Goal: Transaction & Acquisition: Purchase product/service

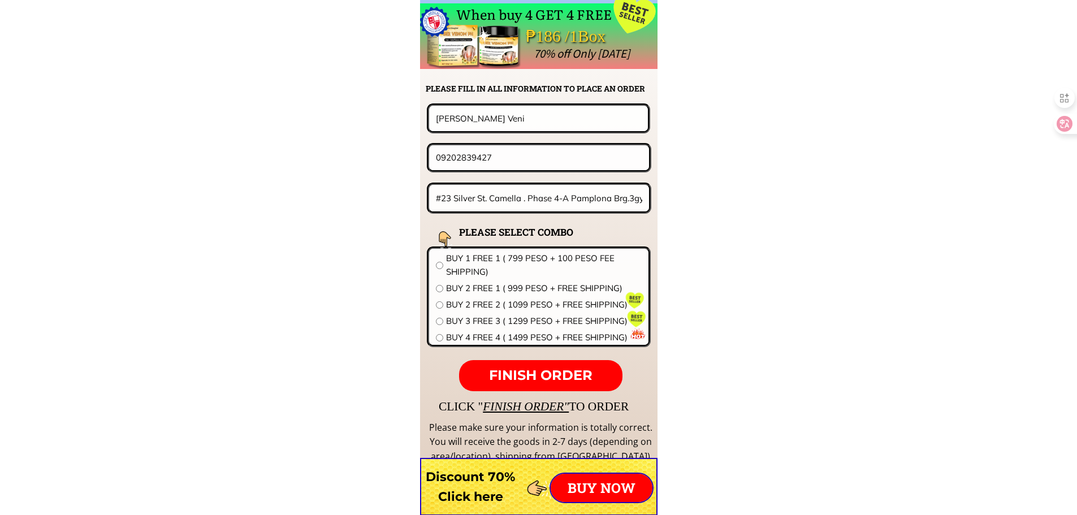
scroll to position [8869, 0]
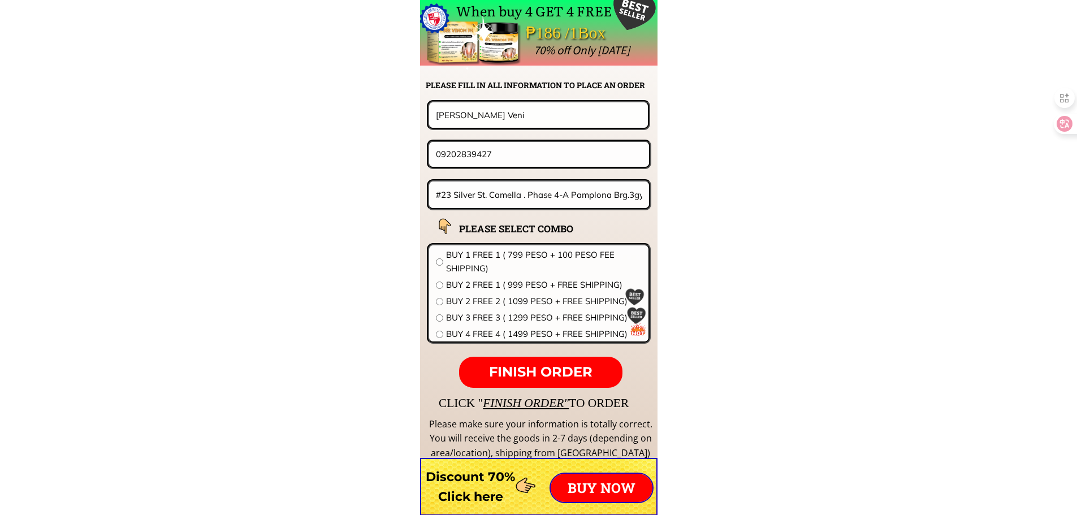
drag, startPoint x: 525, startPoint y: 115, endPoint x: 308, endPoint y: 113, distance: 216.5
paste input "Alicia Princillo"
type input "Alicia Princillo"
drag, startPoint x: 523, startPoint y: 159, endPoint x: 318, endPoint y: 158, distance: 205.2
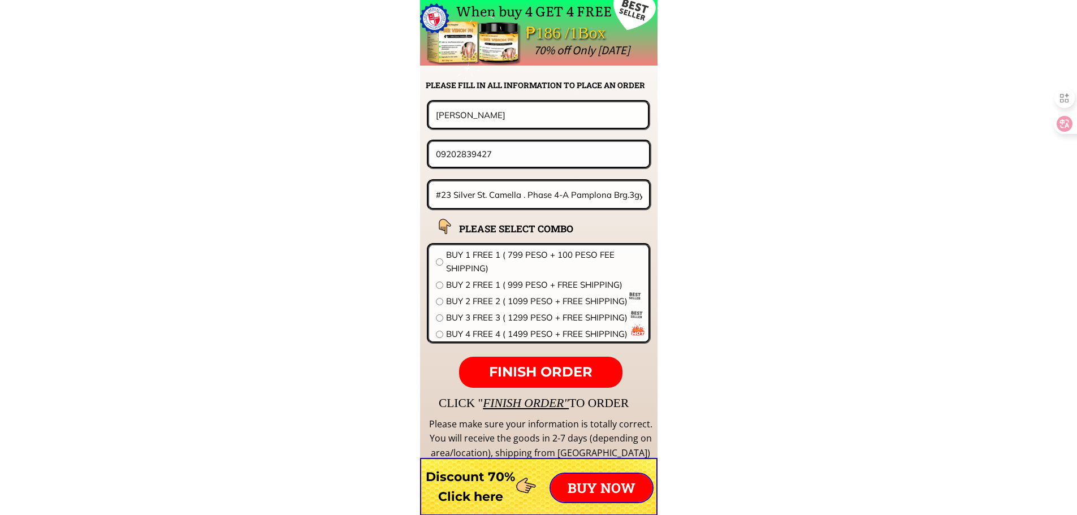
paste input "62878805"
type input "09628788057"
click at [527, 172] on form "FINISH ORDER Alicia Princillo 09628788057 #23 Silver St. Camella . Phase 4-A Pa…" at bounding box center [468, 244] width 366 height 288
click at [525, 183] on input "#23 Silver St. Camella . Phase 4-A Pamplona Brg.3gygy" at bounding box center [539, 194] width 213 height 27
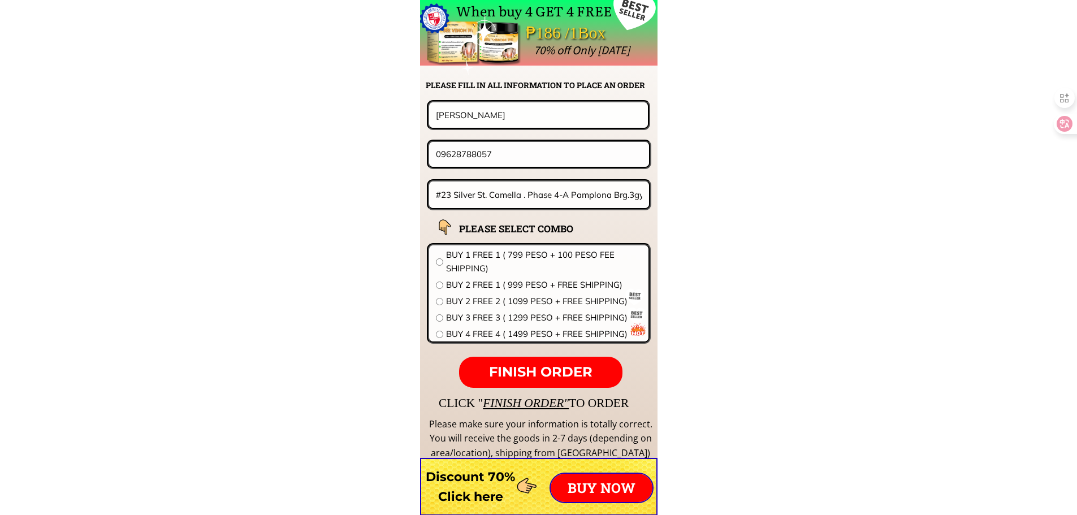
paste input "Blk 79 Lot 1-8 kasunduan Extencion Brgy, Commonwealth Quezon Cit"
type input "Blk 79 Lot 1-8 kasunduan Extencion Brgy, Commonwealth Quezon City"
click at [481, 298] on span "BUY 2 FREE 2 ( 1099 PESO + FREE SHIPPING)" at bounding box center [544, 301] width 196 height 14
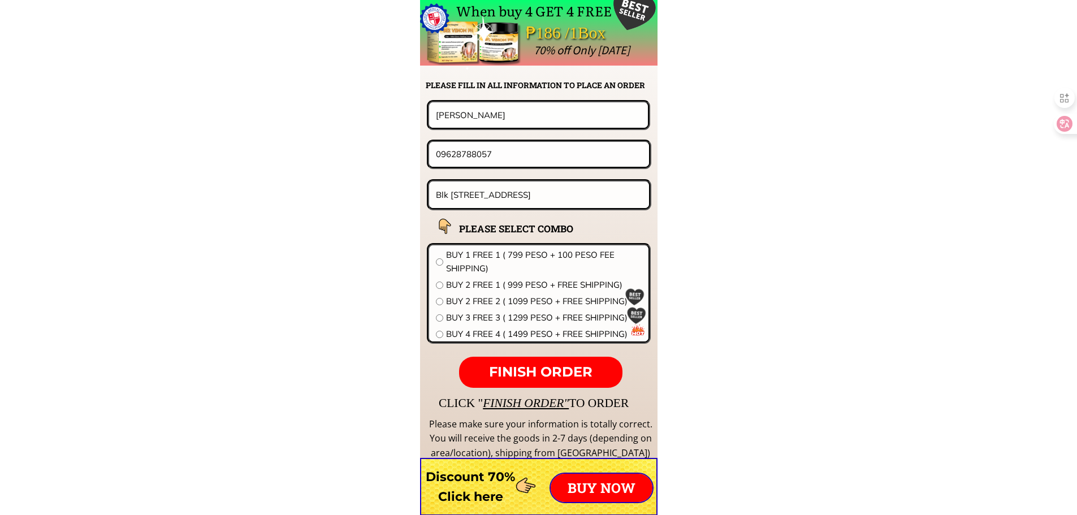
radio input "true"
click at [535, 363] on p "FINISH ORDER" at bounding box center [540, 373] width 163 height 32
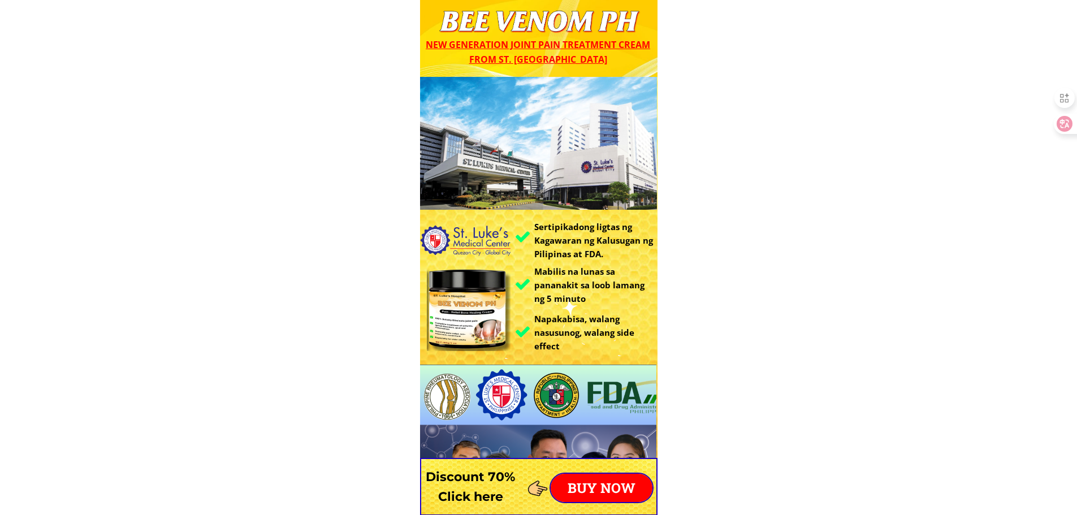
click at [593, 481] on p "BUY NOW" at bounding box center [602, 488] width 102 height 28
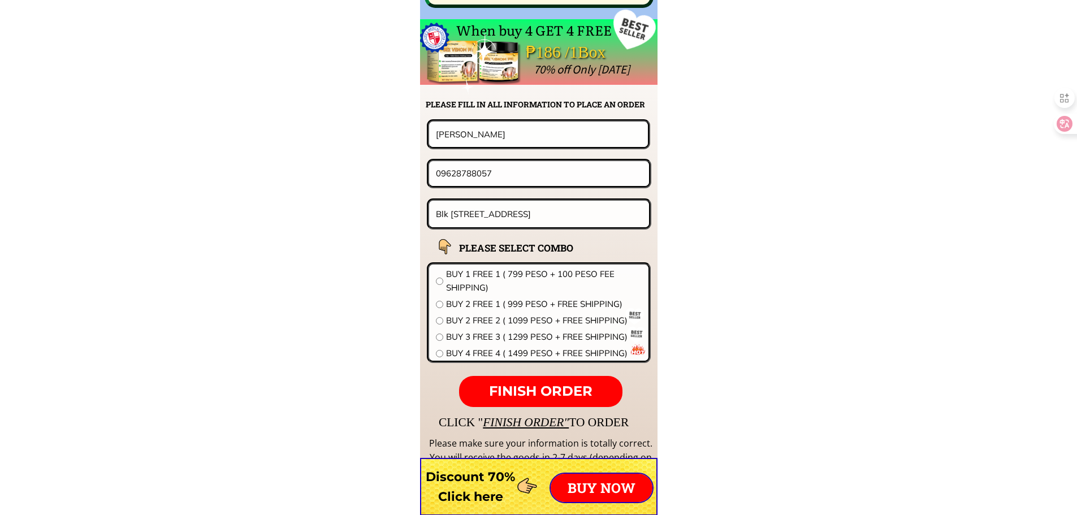
scroll to position [8869, 0]
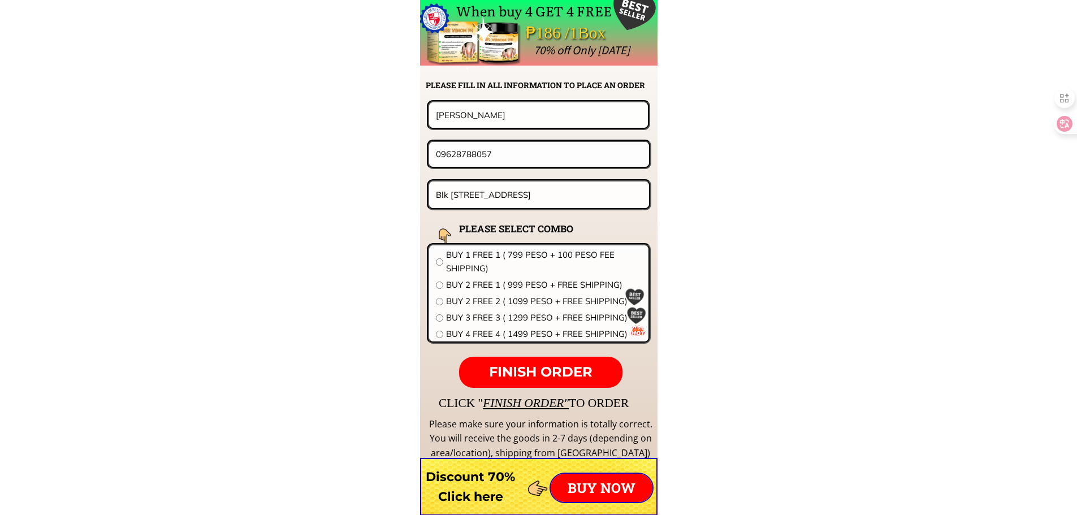
drag, startPoint x: 500, startPoint y: 115, endPoint x: 357, endPoint y: 111, distance: 143.6
paste input "Luisa G. Gabur"
type input "Luisa G. Gabur"
drag, startPoint x: 424, startPoint y: 151, endPoint x: 226, endPoint y: 152, distance: 198.4
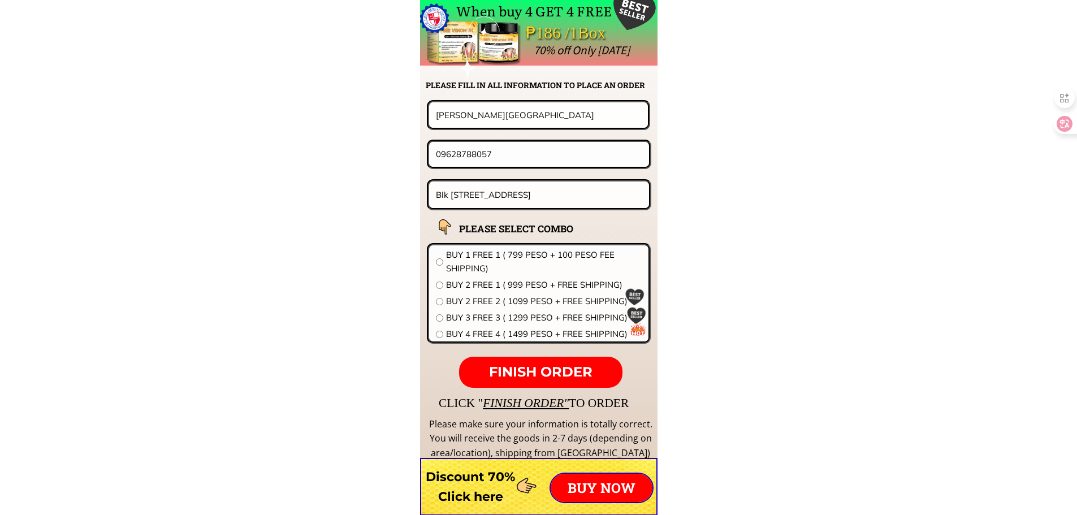
paste input "217901174"
type input "09217901174"
click at [510, 191] on input "Blk 79 Lot 1-8 kasunduan Extencion Brgy, Commonwealth Quezon City" at bounding box center [539, 194] width 213 height 27
paste input "ursyoc, City of Batac,Ilocos Norte,Philip"
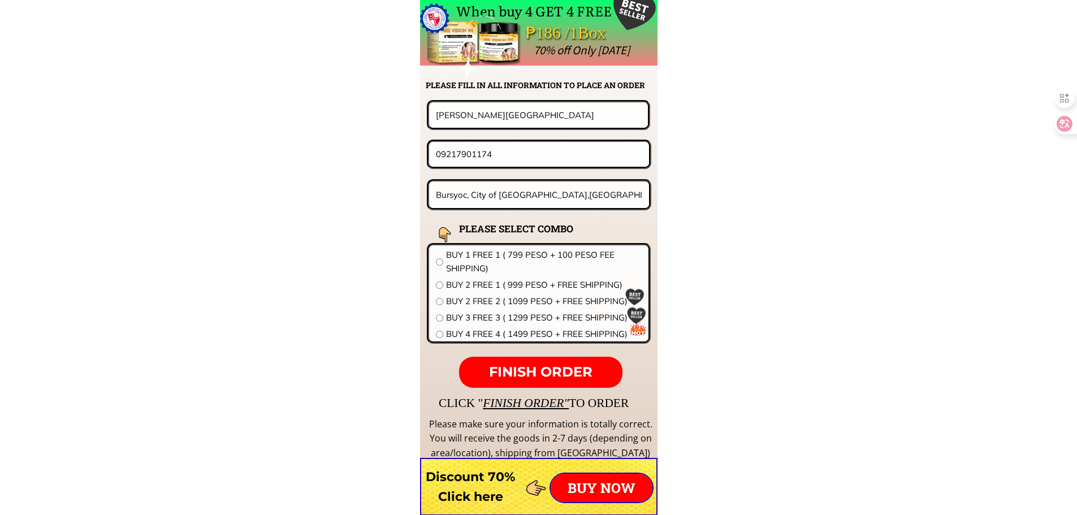
type input "Bursyoc, City of Batac,Ilocos Norte,Philip"
click at [505, 288] on span "BUY 2 FREE 1 ( 999 PESO + FREE SHIPPING)" at bounding box center [544, 285] width 196 height 14
radio input "true"
click at [557, 373] on span "FINISH ORDER" at bounding box center [540, 371] width 103 height 16
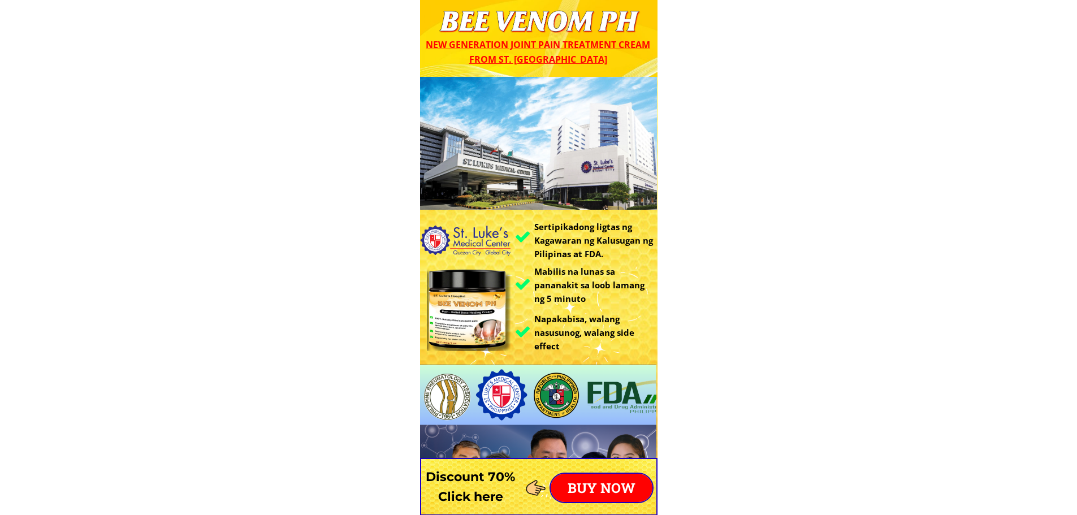
click at [611, 486] on p "BUY NOW" at bounding box center [602, 488] width 102 height 28
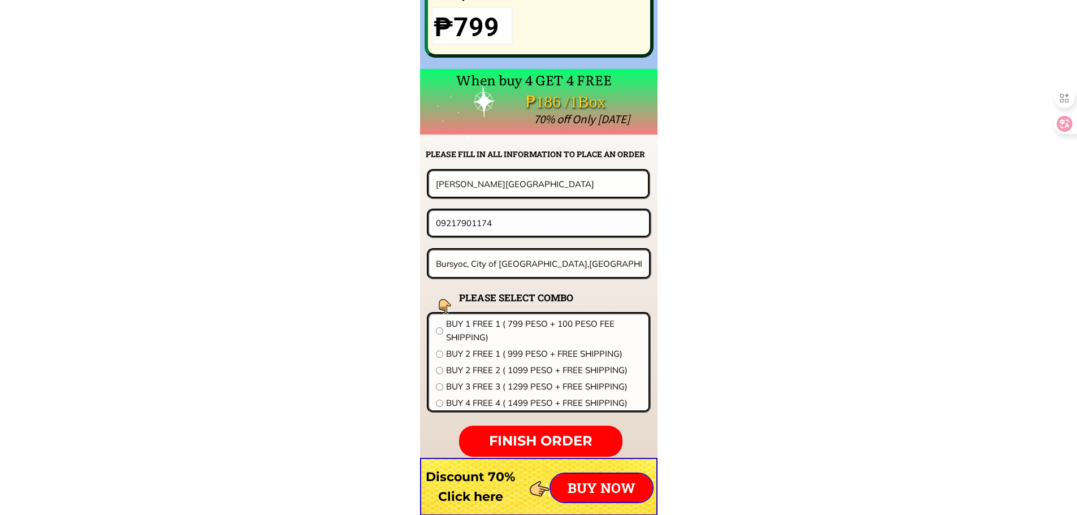
scroll to position [8869, 0]
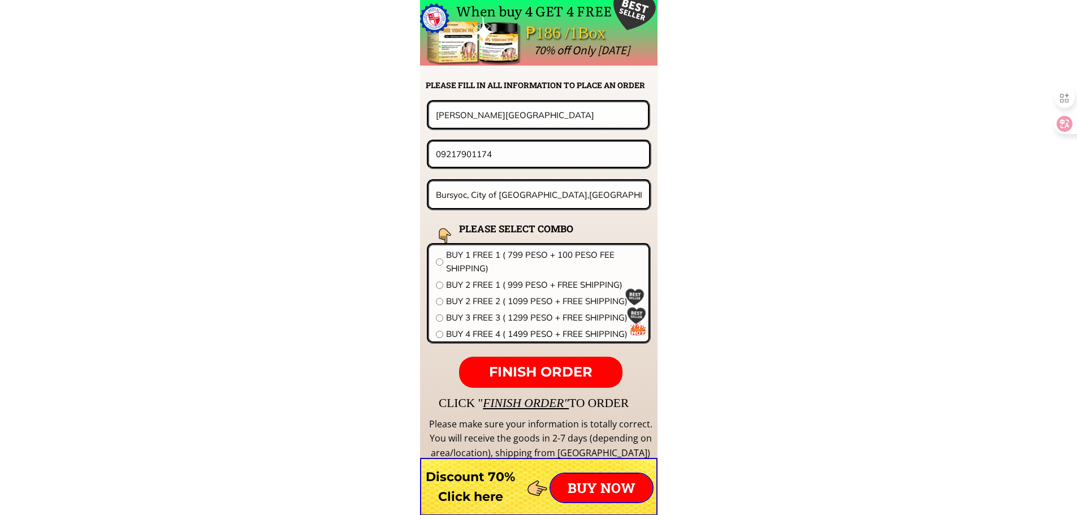
drag, startPoint x: 429, startPoint y: 111, endPoint x: 254, endPoint y: 107, distance: 175.3
paste input "Efren arevalo"
type input "Efren arevalo"
drag, startPoint x: 505, startPoint y: 153, endPoint x: 285, endPoint y: 151, distance: 219.9
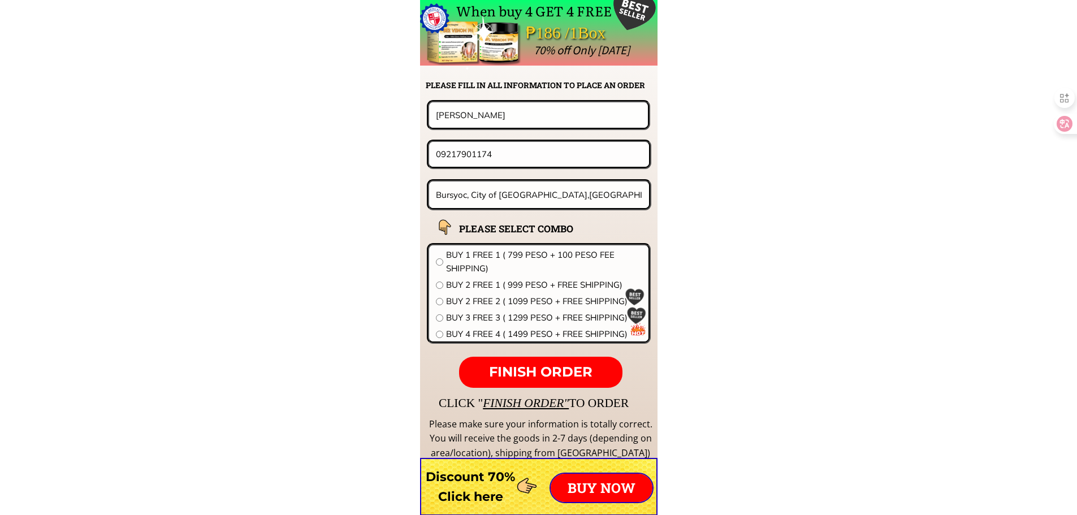
paste input "334 1942"
type input "09213341942"
click at [511, 184] on input "Bursyoc, City of Batac,Ilocos Norte,Philip" at bounding box center [539, 194] width 213 height 27
paste input "1433 marissa st. Gen. T. De leon, val. City"
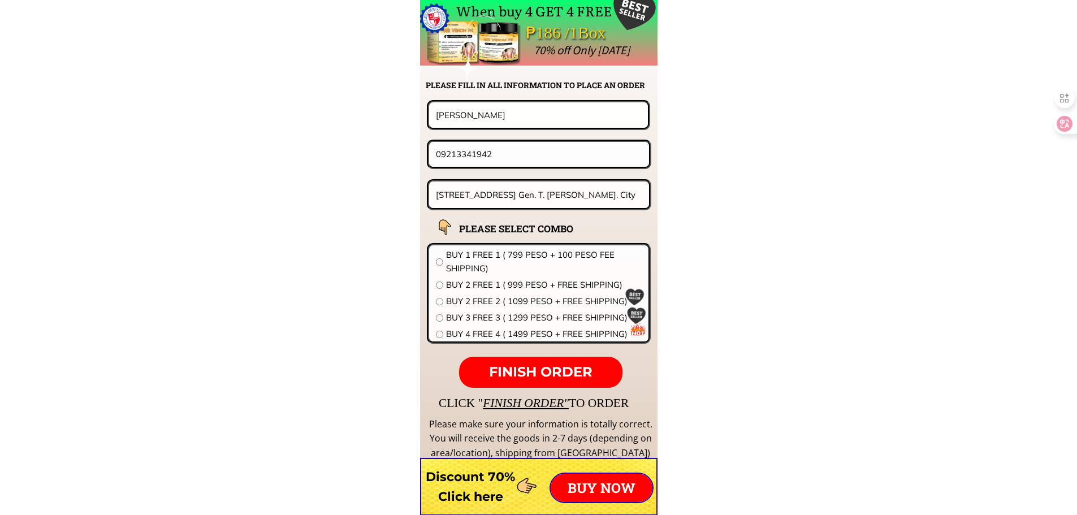
type input "1433 marissa st. Gen. T. De leon, val. City"
click at [484, 260] on span "BUY 1 FREE 1 ( 799 PESO + 100 PESO FEE SHIPPING)" at bounding box center [544, 261] width 196 height 27
radio input "true"
click at [545, 377] on span "FINISH ORDER" at bounding box center [540, 371] width 103 height 16
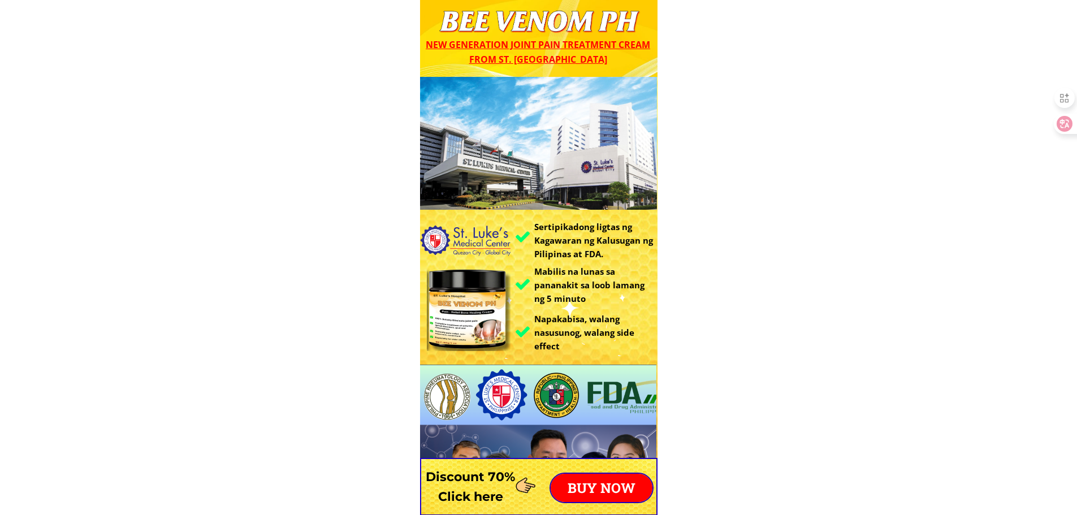
click at [608, 488] on p "BUY NOW" at bounding box center [602, 488] width 102 height 28
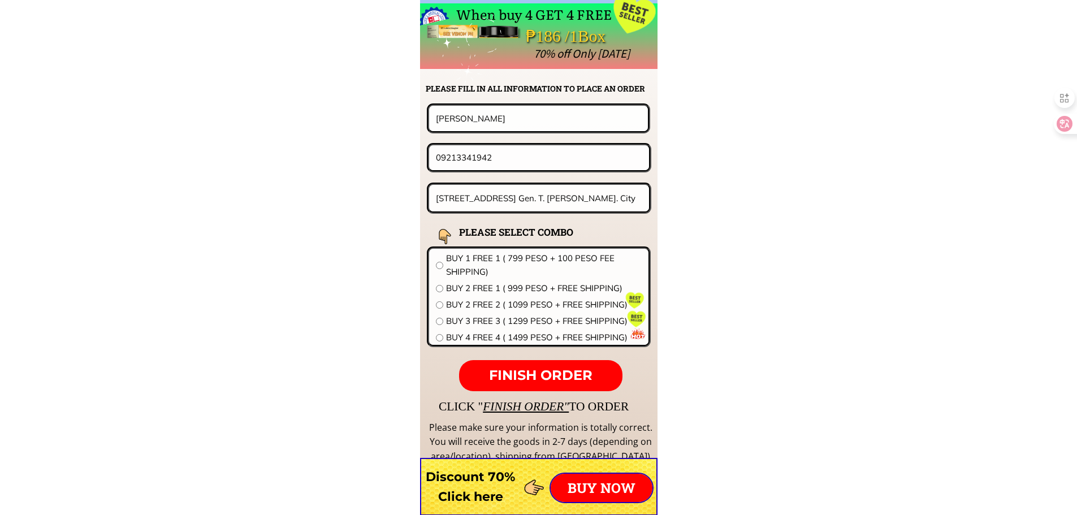
scroll to position [8869, 0]
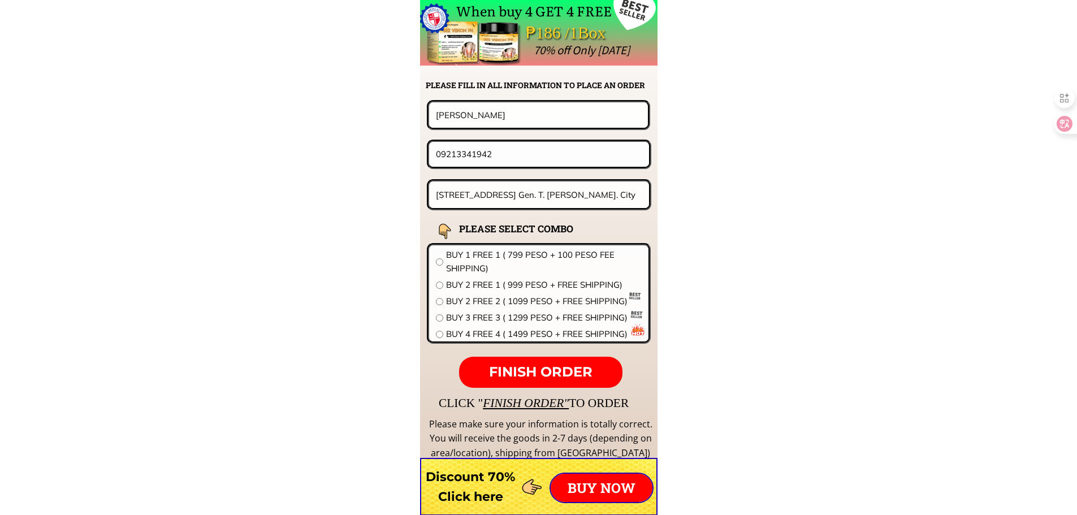
drag, startPoint x: 319, startPoint y: 114, endPoint x: 310, endPoint y: 120, distance: 10.9
paste input "Maximino Villocil"
type input "Maximino Villocillo"
drag, startPoint x: 254, startPoint y: 159, endPoint x: 203, endPoint y: 159, distance: 51.4
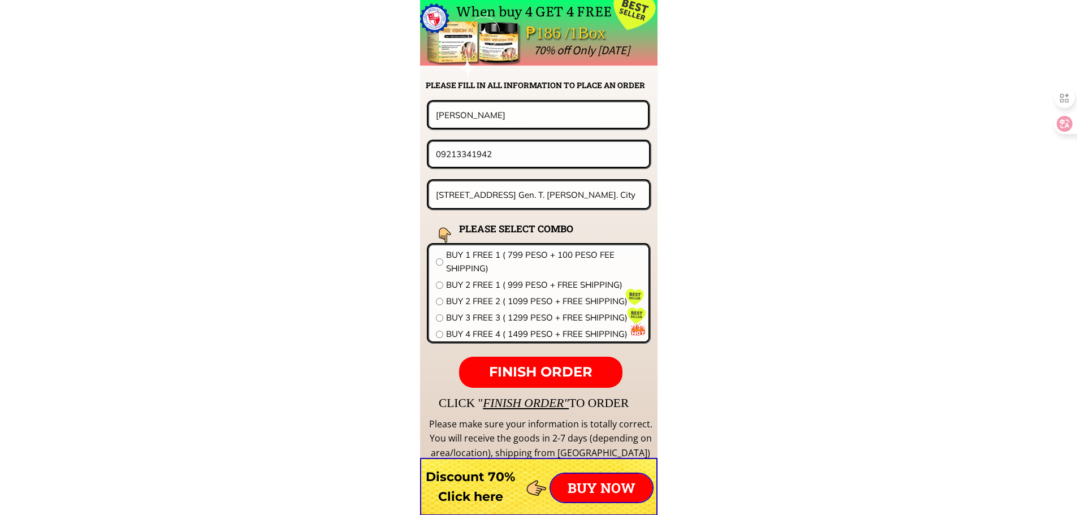
paste input "685223113"
type input "09685223113"
click at [488, 193] on input "1433 marissa st. Gen. T. De leon, val. City" at bounding box center [539, 194] width 213 height 27
paste input "Manggalang 1 Sariaya, quezon"
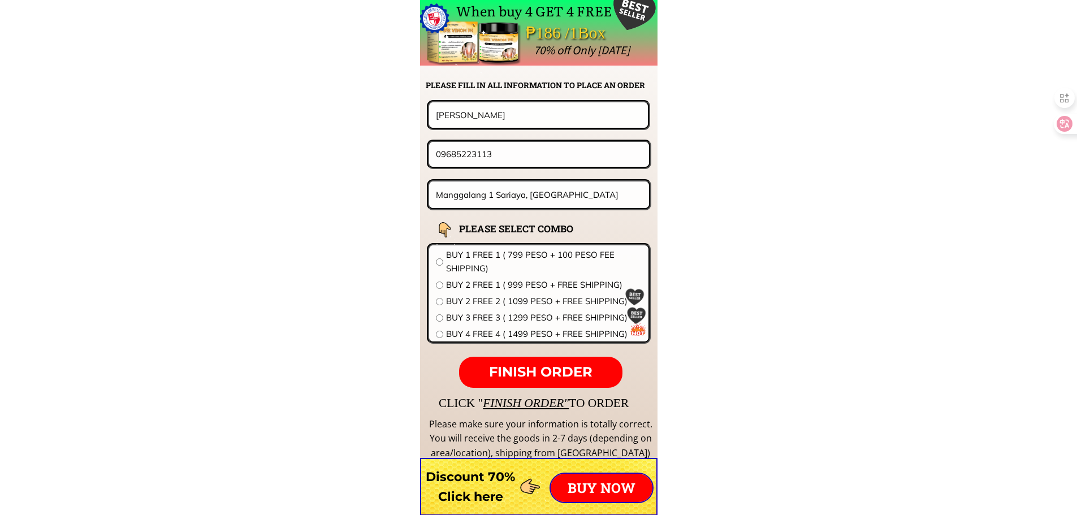
type input "Manggalang 1 Sariaya, quezon"
click at [476, 282] on span "BUY 2 FREE 1 ( 999 PESO + FREE SHIPPING)" at bounding box center [544, 285] width 196 height 14
radio input "true"
click at [521, 367] on span "FINISH ORDER" at bounding box center [540, 371] width 103 height 16
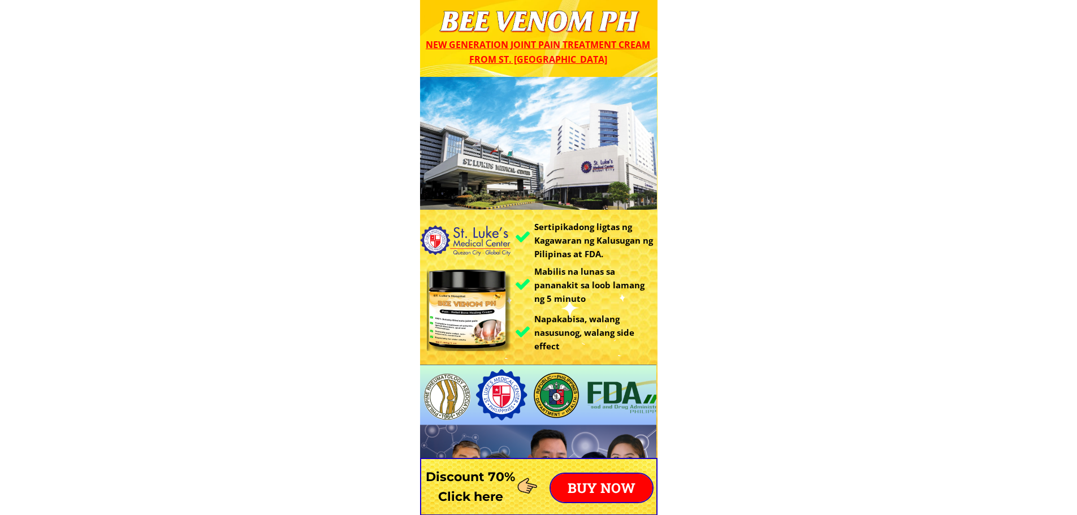
click at [617, 500] on p "BUY NOW" at bounding box center [602, 488] width 102 height 28
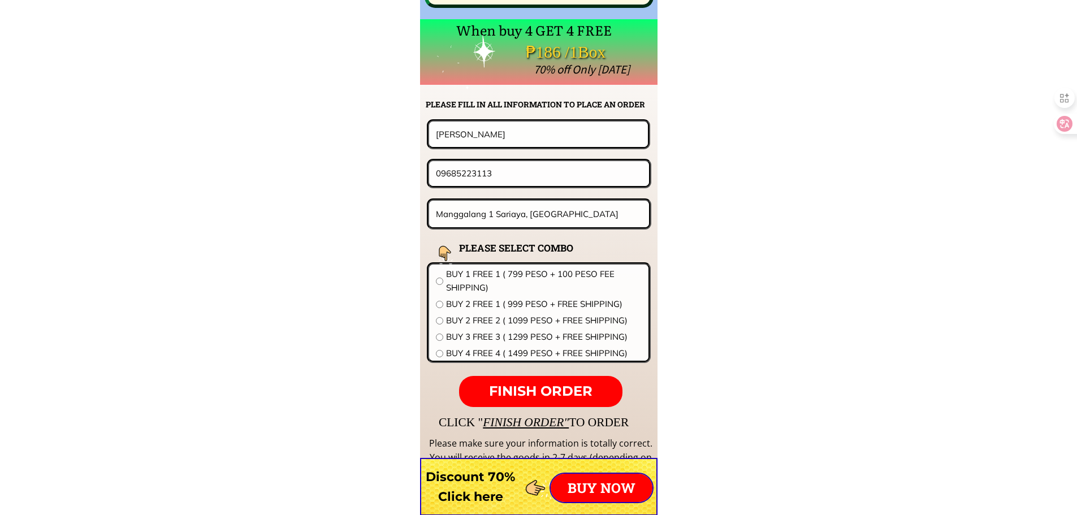
scroll to position [8869, 0]
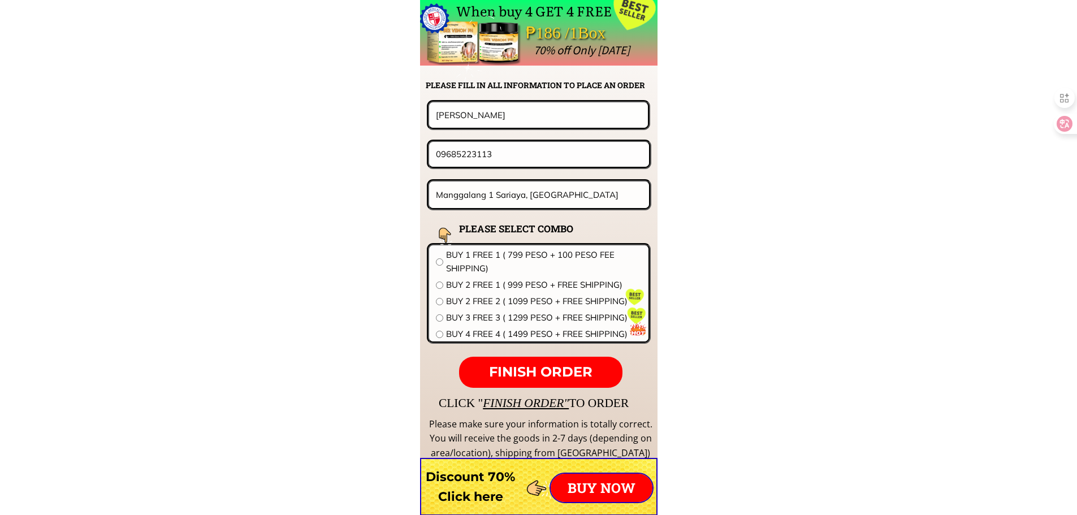
drag, startPoint x: 506, startPoint y: 148, endPoint x: 239, endPoint y: 124, distance: 268.4
paste input "[PERSON_NAME]"
type input "[PERSON_NAME]"
drag, startPoint x: 570, startPoint y: 196, endPoint x: 232, endPoint y: 196, distance: 338.6
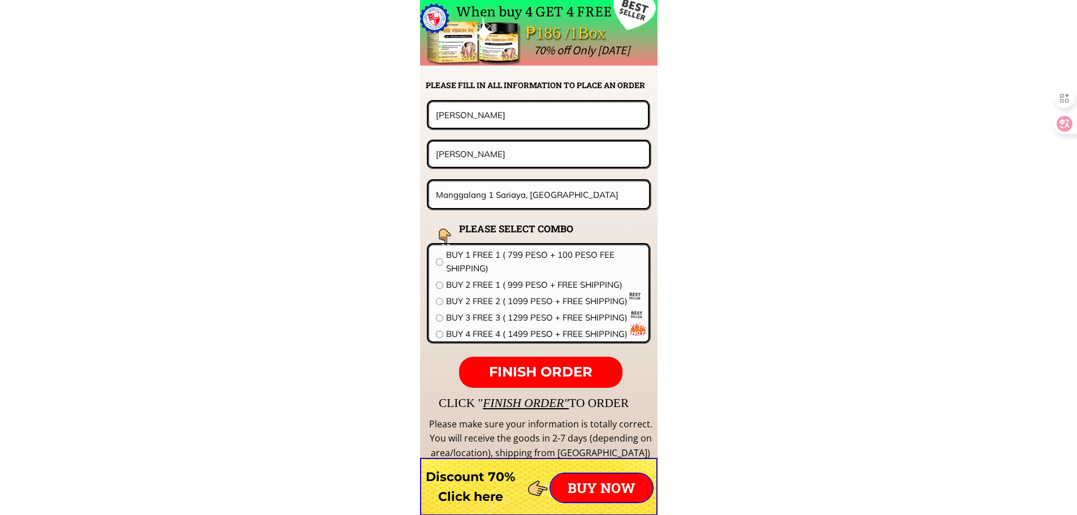
paste input "[PERSON_NAME]"
type input "[PERSON_NAME]"
drag, startPoint x: 526, startPoint y: 150, endPoint x: 116, endPoint y: 114, distance: 411.4
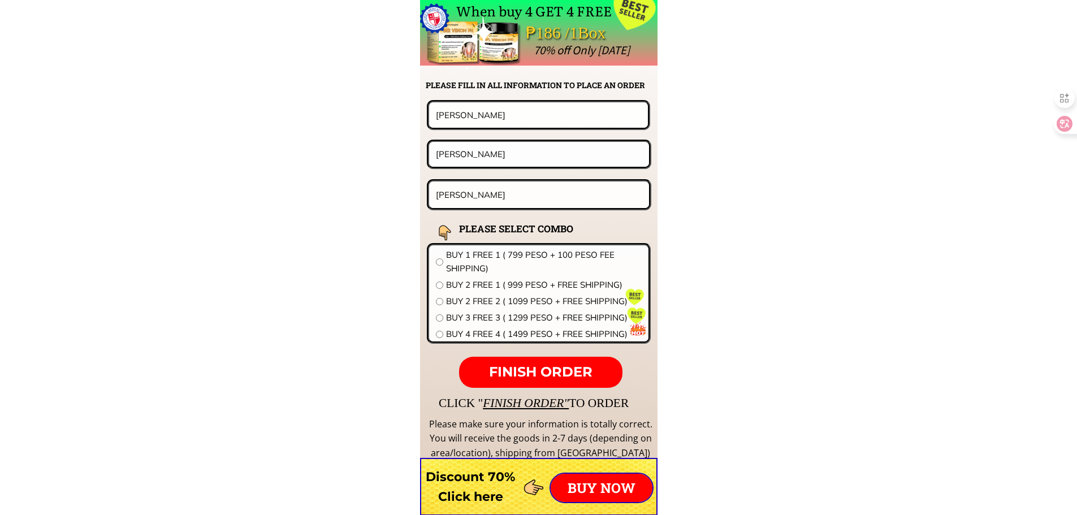
paste input "09498178338"
type input "09498178338"
drag, startPoint x: 548, startPoint y: 113, endPoint x: 257, endPoint y: 106, distance: 290.6
paste input "Vicente tocm"
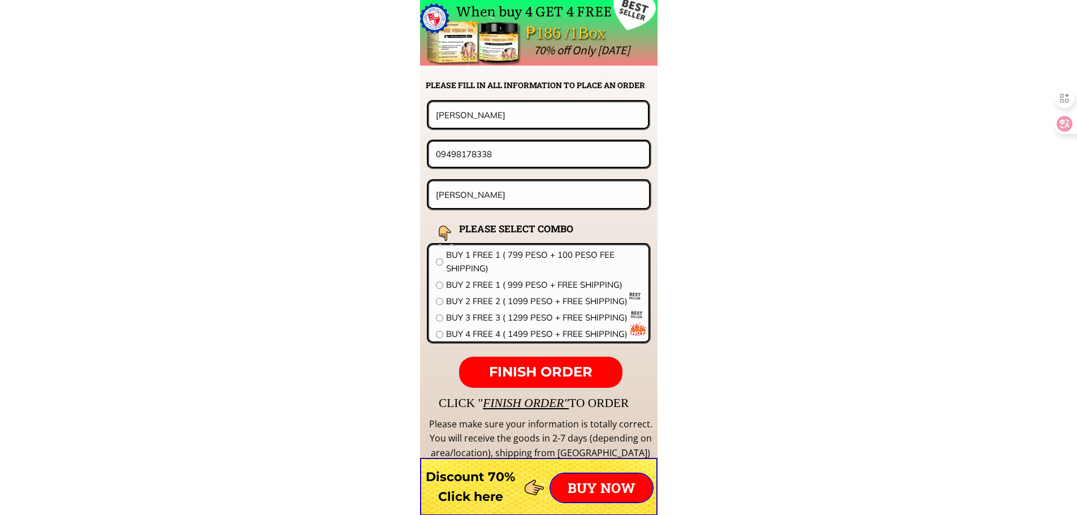
type input "[PERSON_NAME]"
click at [489, 291] on span "BUY 2 FREE 1 ( 999 PESO + FREE SHIPPING)" at bounding box center [544, 285] width 196 height 14
radio input "true"
click at [525, 367] on span "FINISH ORDER" at bounding box center [540, 371] width 103 height 16
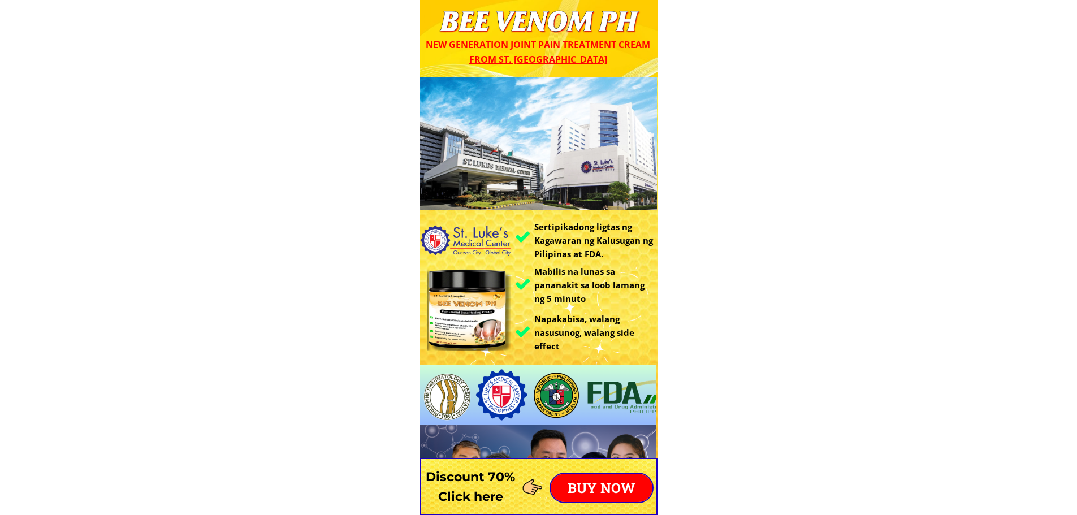
click at [601, 487] on p "BUY NOW" at bounding box center [602, 488] width 102 height 28
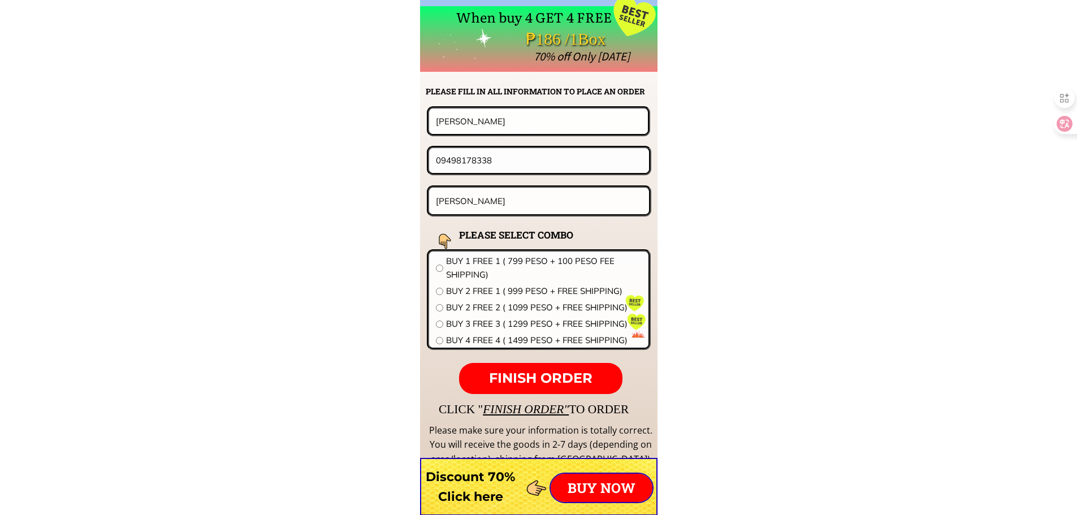
scroll to position [8869, 0]
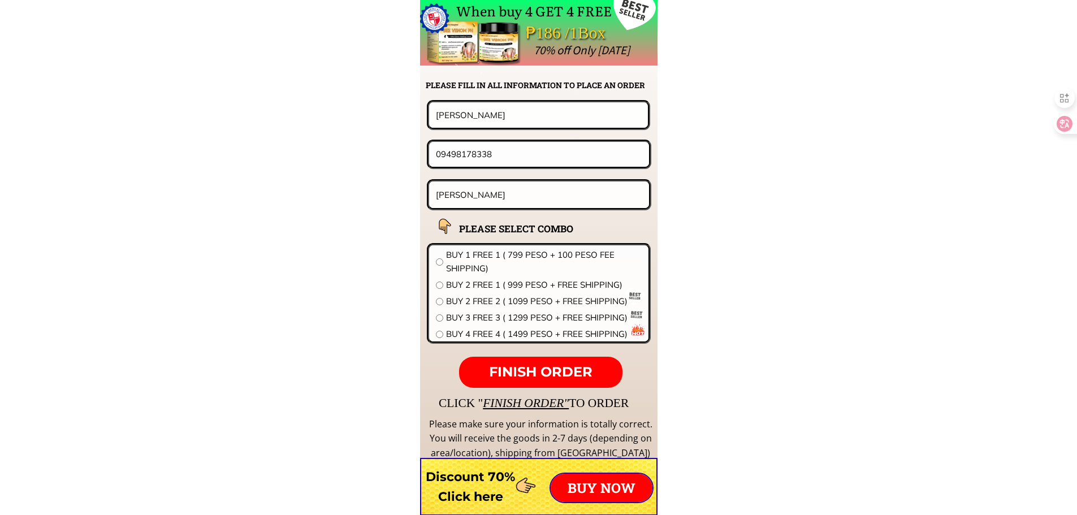
drag, startPoint x: 505, startPoint y: 120, endPoint x: 302, endPoint y: 119, distance: 202.9
paste input "[PERSON_NAME]"
type input "[PERSON_NAME]"
drag, startPoint x: 505, startPoint y: 159, endPoint x: 300, endPoint y: 159, distance: 205.7
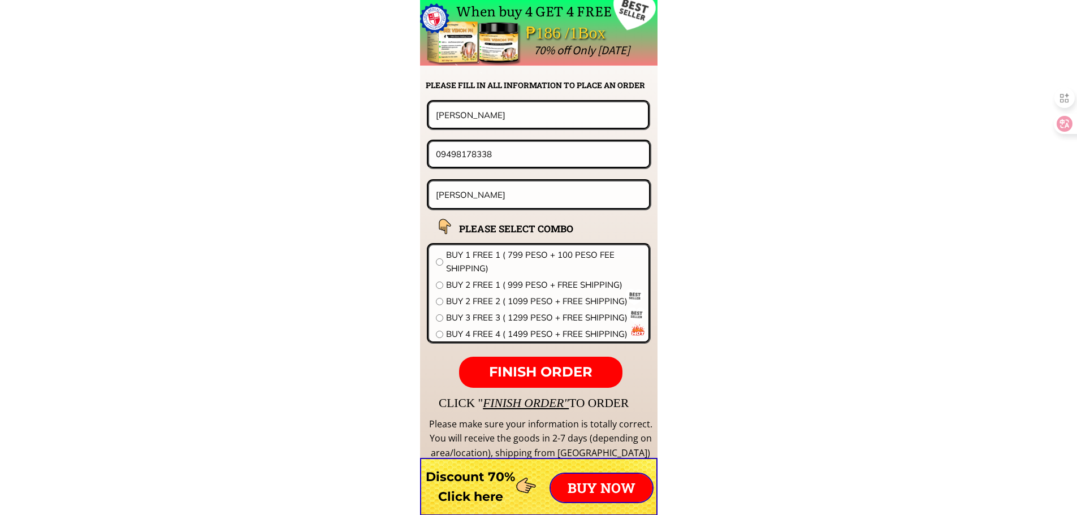
paste input "6830956"
type input "09468309568"
drag, startPoint x: 492, startPoint y: 193, endPoint x: 288, endPoint y: 182, distance: 204.9
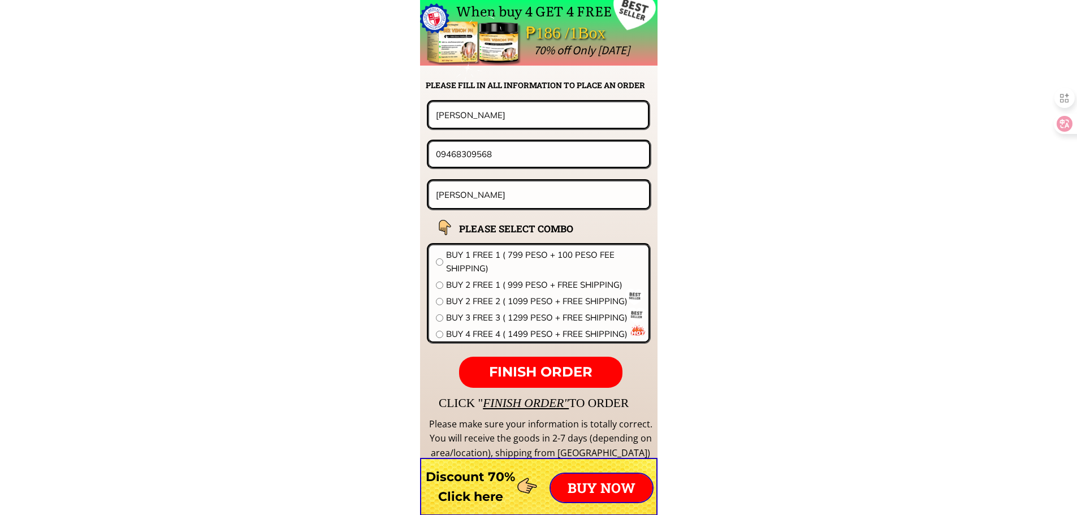
paste input "Purok Pag-asa 1, [PERSON_NAME], Misamis Occidenta"
type input "Purok Pag-asa 1, [PERSON_NAME], [GEOGRAPHIC_DATA]"
click at [447, 280] on span "BUY 2 FREE 1 ( 999 PESO + FREE SHIPPING)" at bounding box center [544, 285] width 196 height 14
radio input "true"
click at [531, 371] on span "FINISH ORDER" at bounding box center [540, 371] width 103 height 16
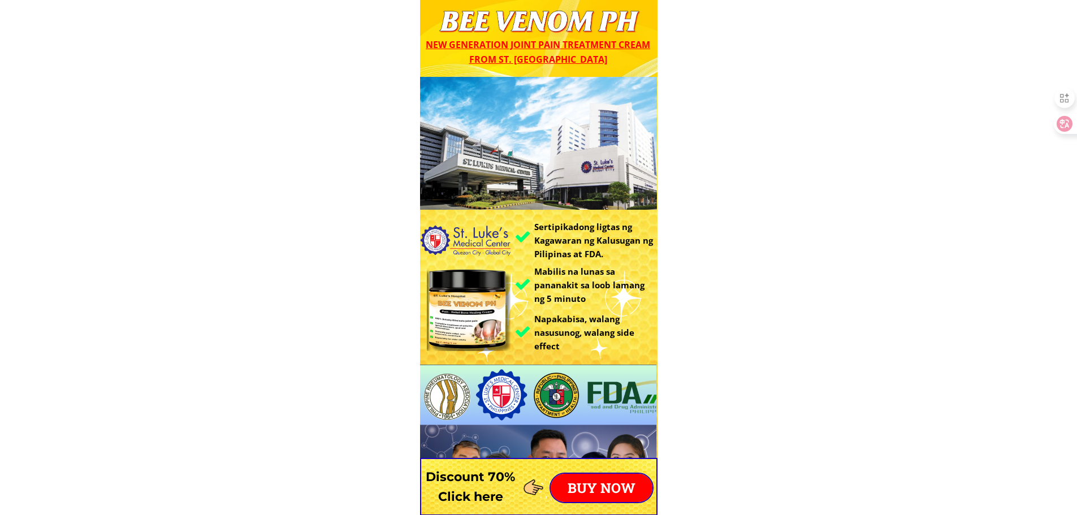
click at [588, 492] on p "BUY NOW" at bounding box center [602, 488] width 102 height 28
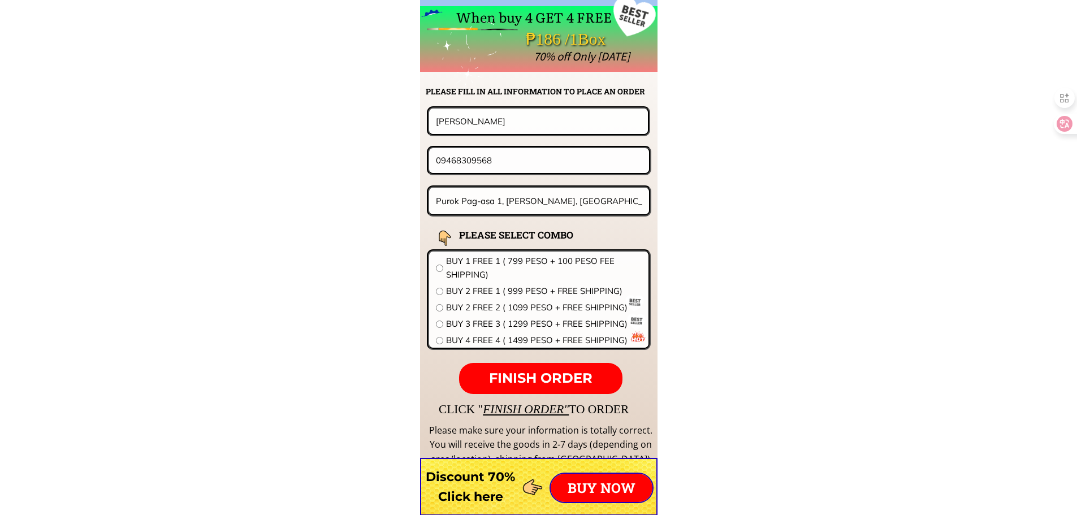
scroll to position [8869, 0]
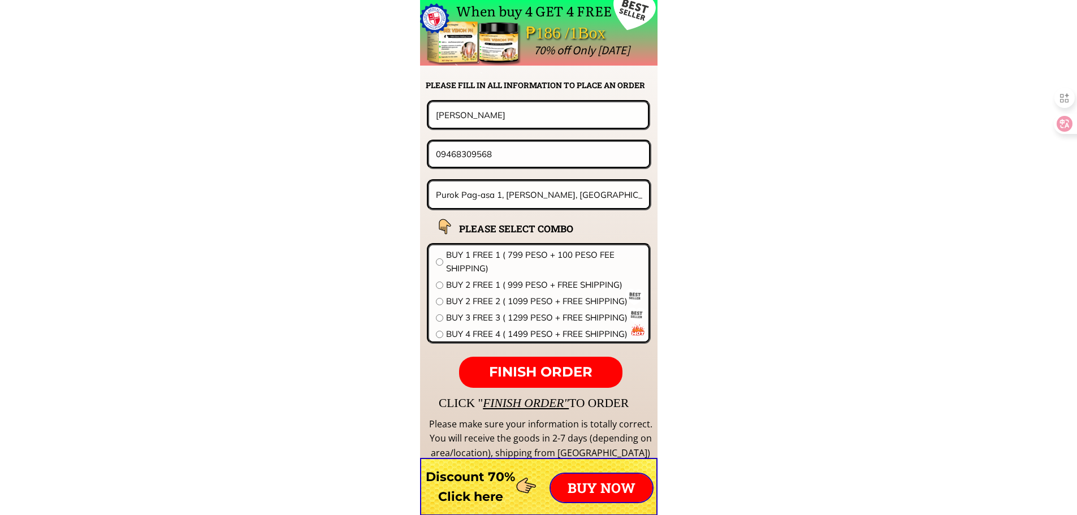
drag, startPoint x: 439, startPoint y: 152, endPoint x: 860, endPoint y: 205, distance: 423.8
paste input "52095707"
type input "09452095707"
drag, startPoint x: 515, startPoint y: 123, endPoint x: 392, endPoint y: 120, distance: 123.8
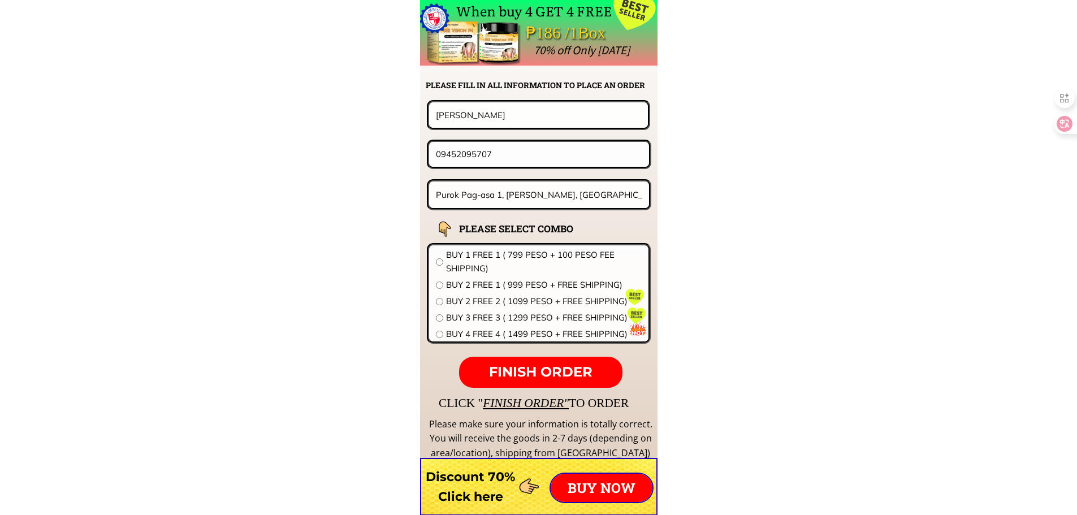
paste input "[PERSON_NAME]"
type input "[PERSON_NAME]"
click at [549, 197] on input "Purok Pag-asa 1, Bato, Plaridel, Misamis Occidental" at bounding box center [539, 194] width 213 height 27
paste input "073 bgry puypuy purok 1 bae Laguna"
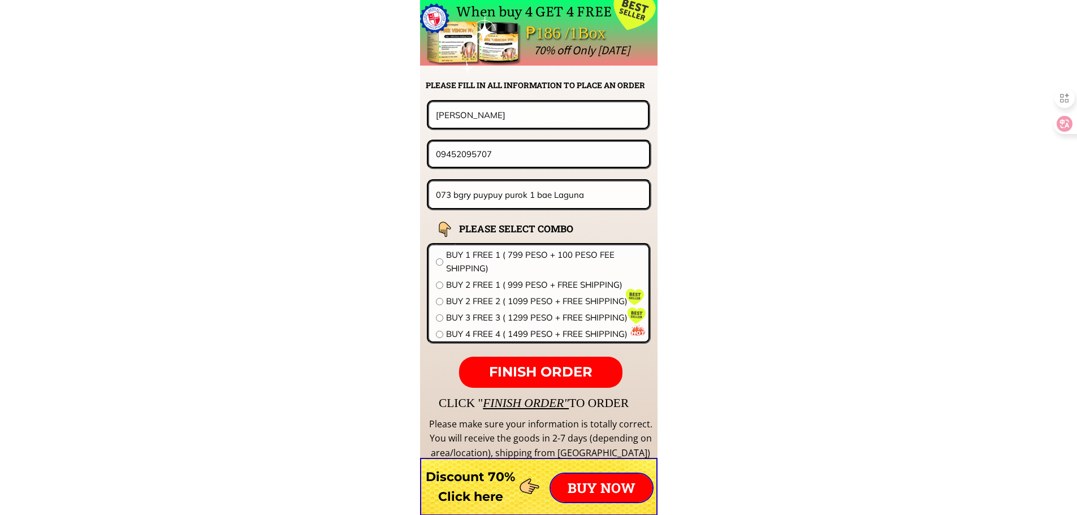
type input "073 bgry puypuy purok 1 bae Laguna"
click at [525, 279] on span "BUY 2 FREE 1 ( 999 PESO + FREE SHIPPING)" at bounding box center [544, 285] width 196 height 14
radio input "true"
click at [558, 385] on p "FINISH ORDER" at bounding box center [540, 373] width 163 height 32
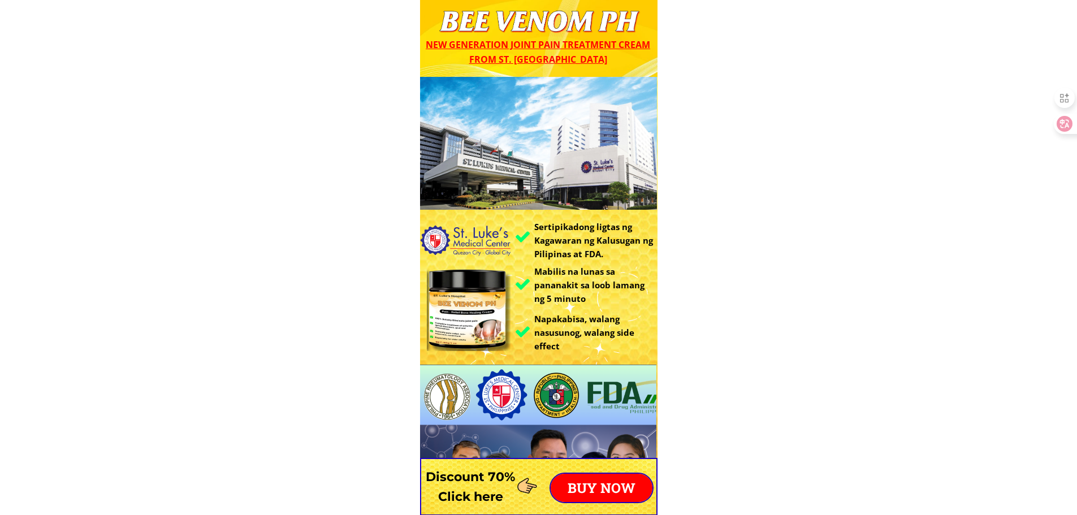
click at [609, 500] on p "BUY NOW" at bounding box center [602, 488] width 102 height 28
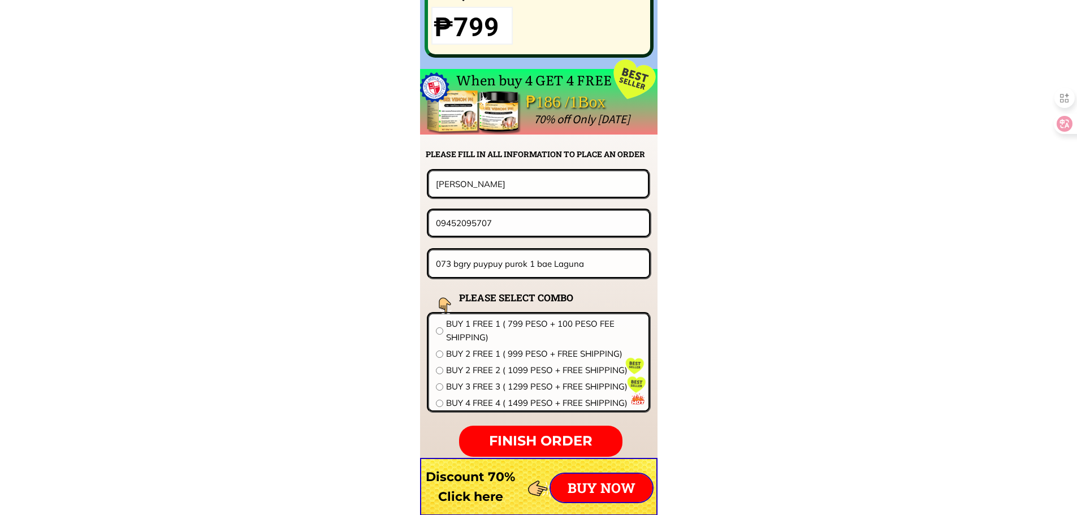
scroll to position [8869, 0]
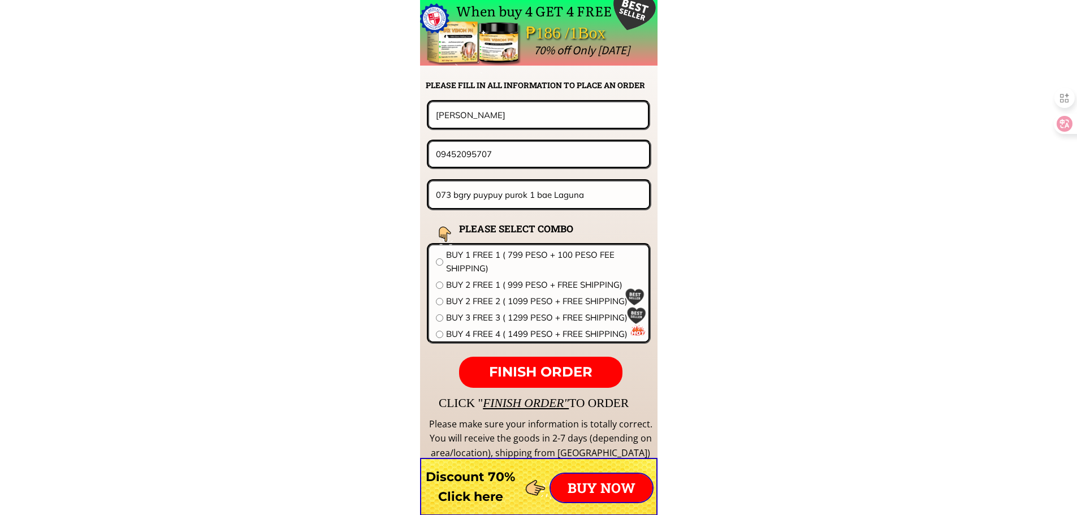
drag, startPoint x: 514, startPoint y: 159, endPoint x: 196, endPoint y: 164, distance: 318.8
paste input "923537693"
type input "09923537693"
drag, startPoint x: 525, startPoint y: 115, endPoint x: 187, endPoint y: 110, distance: 338.0
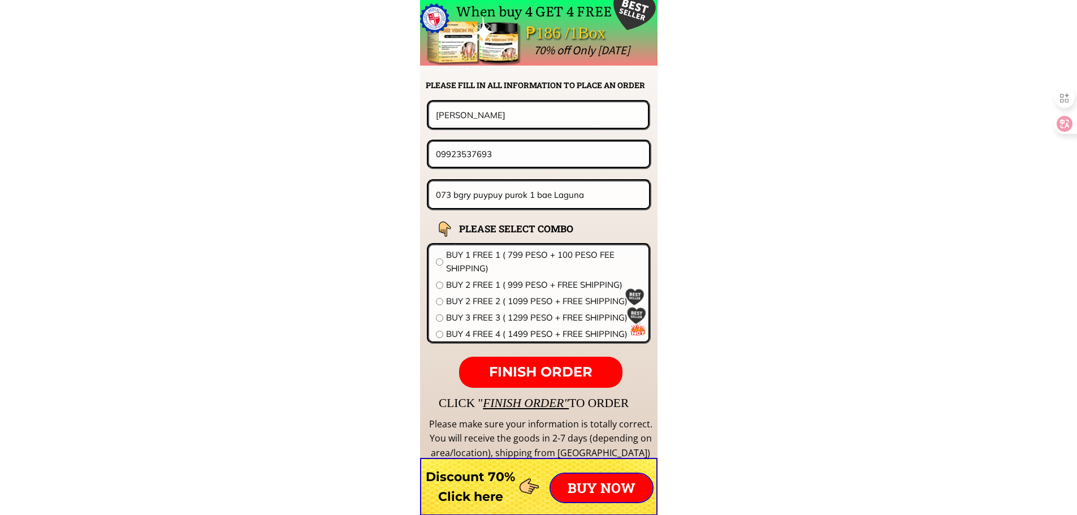
paste input "[PERSON_NAME]"
type input "[PERSON_NAME]"
click at [516, 196] on input "073 bgry puypuy purok 1 bae Laguna" at bounding box center [539, 194] width 213 height 27
paste input "P-6 Malangcao Basud Labo,[GEOGRAPHIC_DATA]Norte"
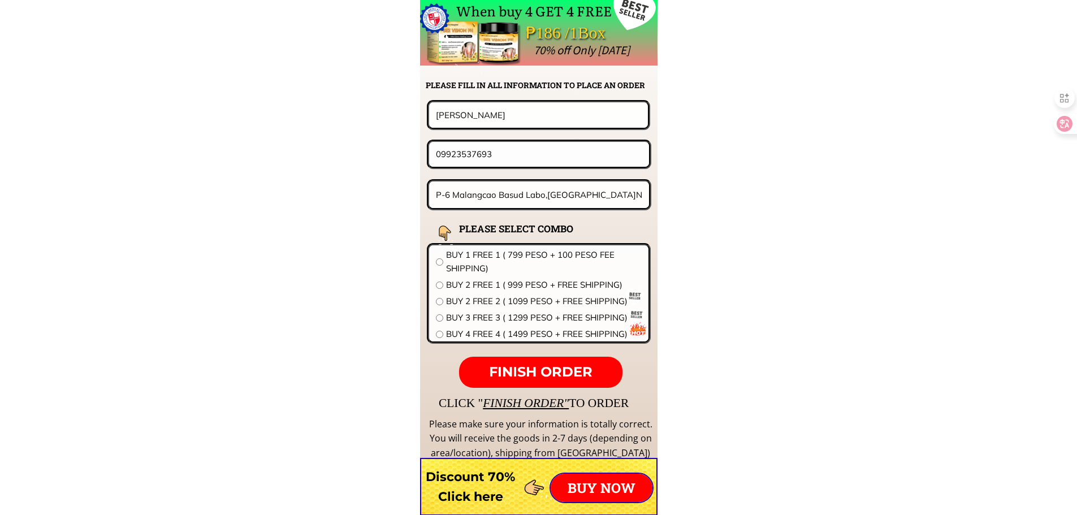
type input "P-6 Malangcao Basud Labo,[GEOGRAPHIC_DATA]Norte"
click at [478, 285] on span "BUY 2 FREE 1 ( 999 PESO + FREE SHIPPING)" at bounding box center [544, 285] width 196 height 14
radio input "true"
click at [489, 300] on span "BUY 2 FREE 2 ( 1099 PESO + FREE SHIPPING)" at bounding box center [544, 301] width 196 height 14
radio input "true"
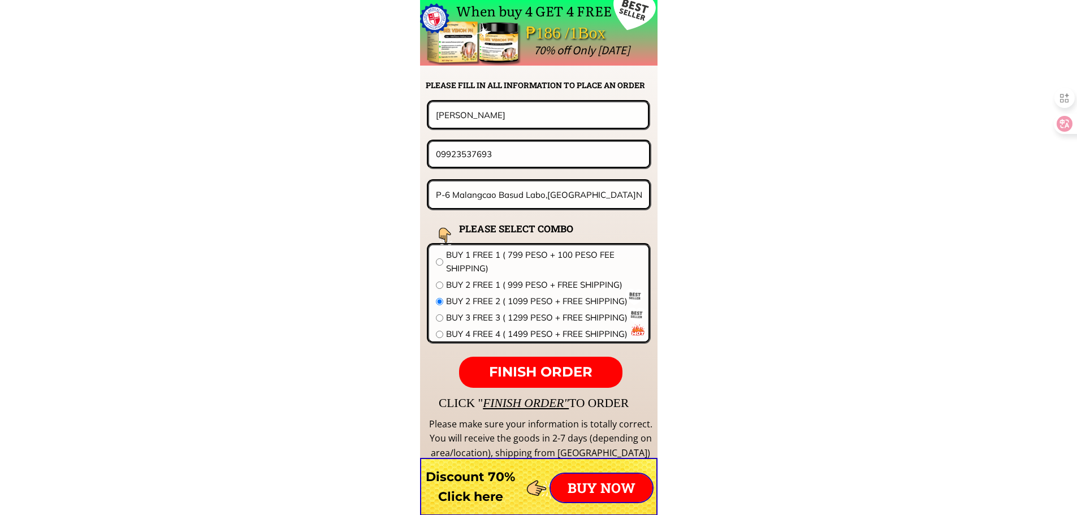
click at [519, 372] on span "FINISH ORDER" at bounding box center [540, 371] width 103 height 16
